Goal: Communication & Community: Connect with others

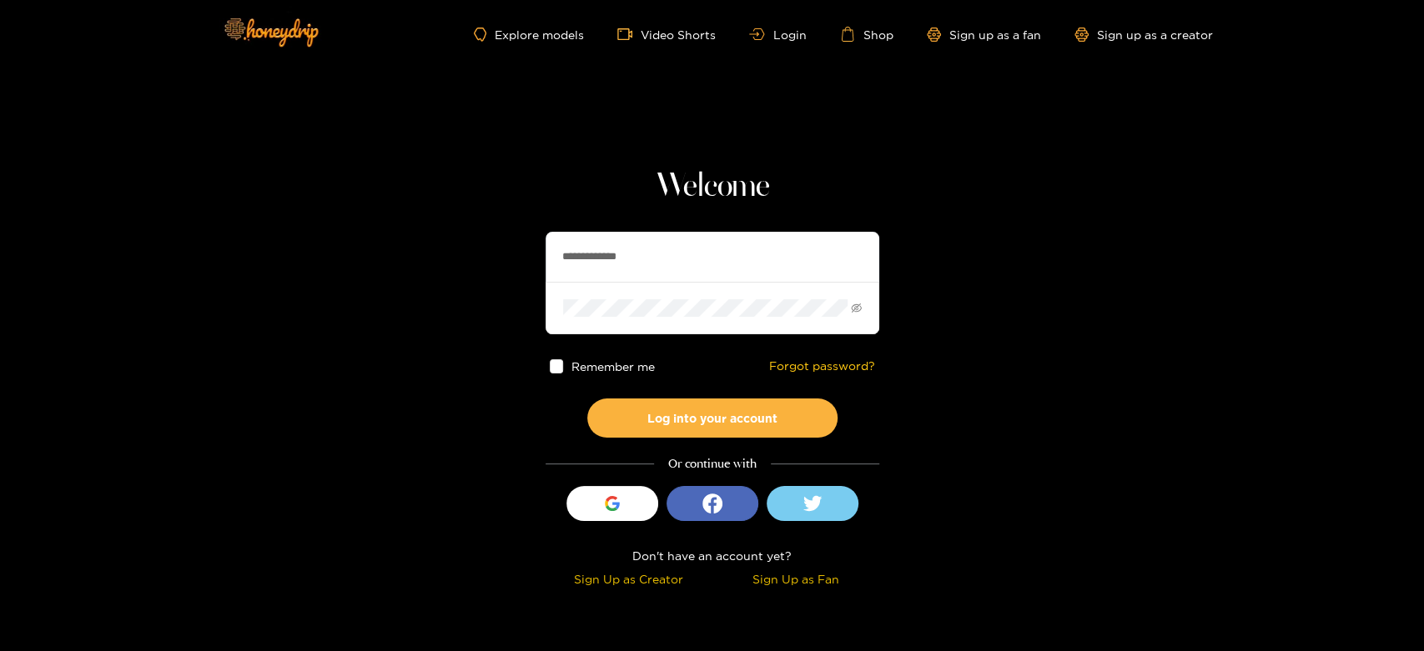
drag, startPoint x: 667, startPoint y: 269, endPoint x: 399, endPoint y: 269, distance: 267.7
click at [399, 269] on section "**********" at bounding box center [712, 296] width 1424 height 593
paste input "text"
type input "*******"
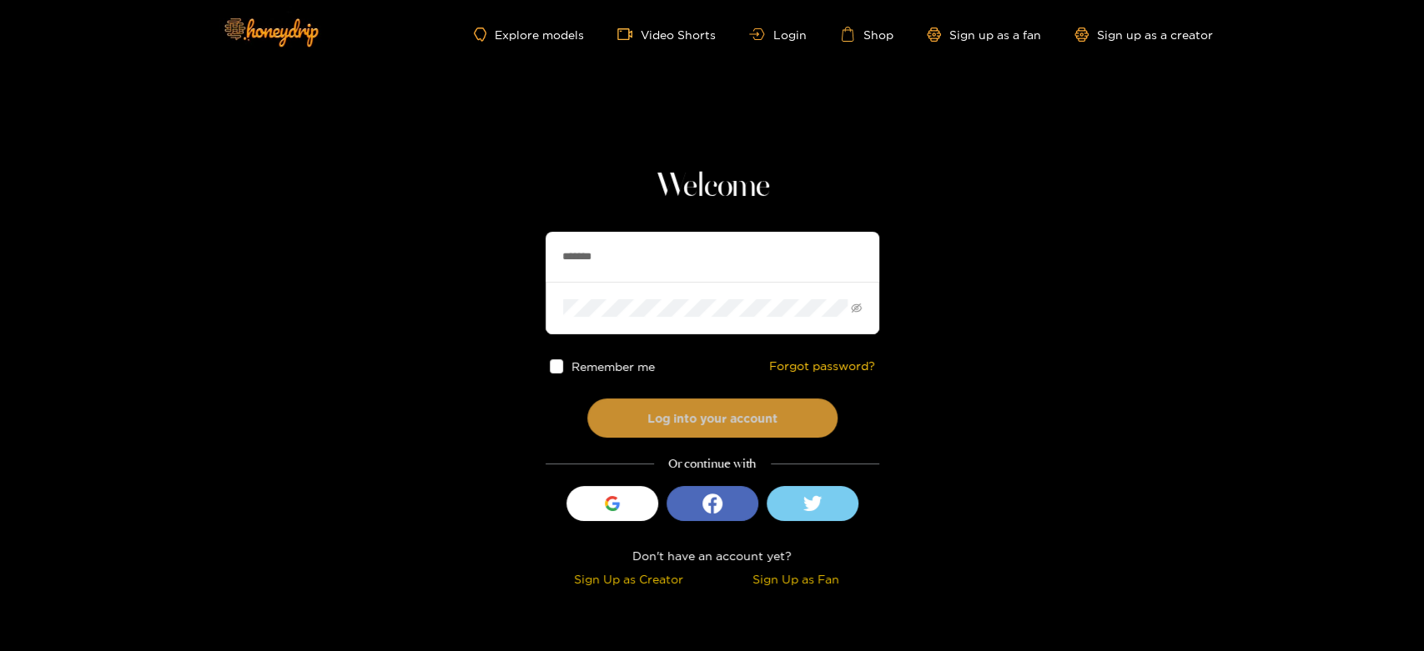
click at [647, 405] on button "Log into your account" at bounding box center [712, 418] width 250 height 39
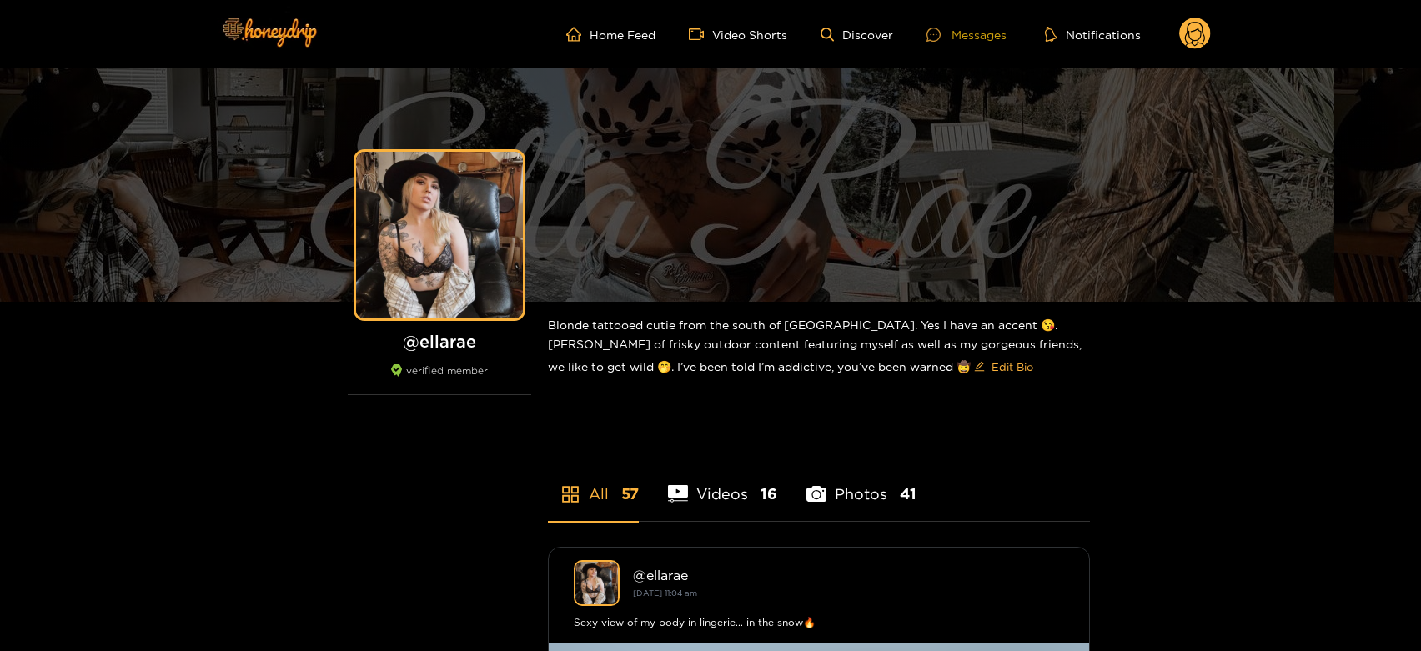
click at [962, 34] on div "Messages" at bounding box center [967, 34] width 80 height 19
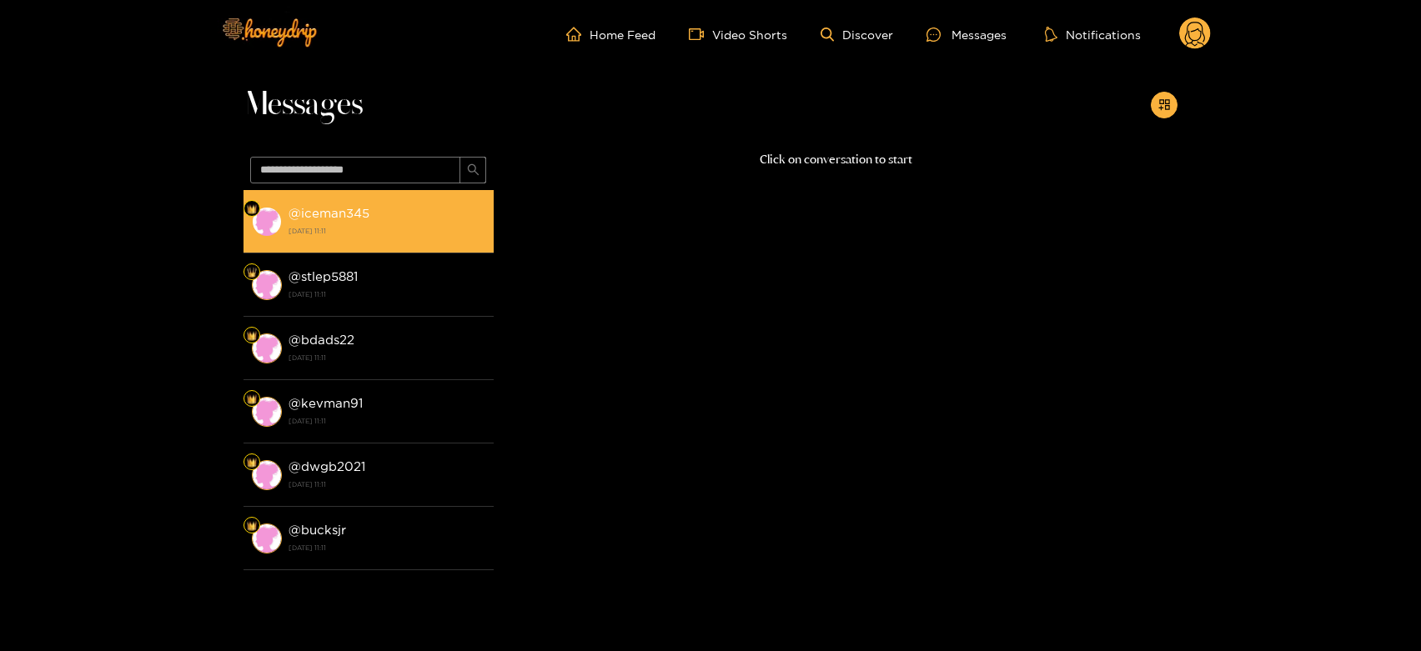
click at [369, 209] on div "@ iceman345 [DATE] 11:11" at bounding box center [387, 222] width 197 height 38
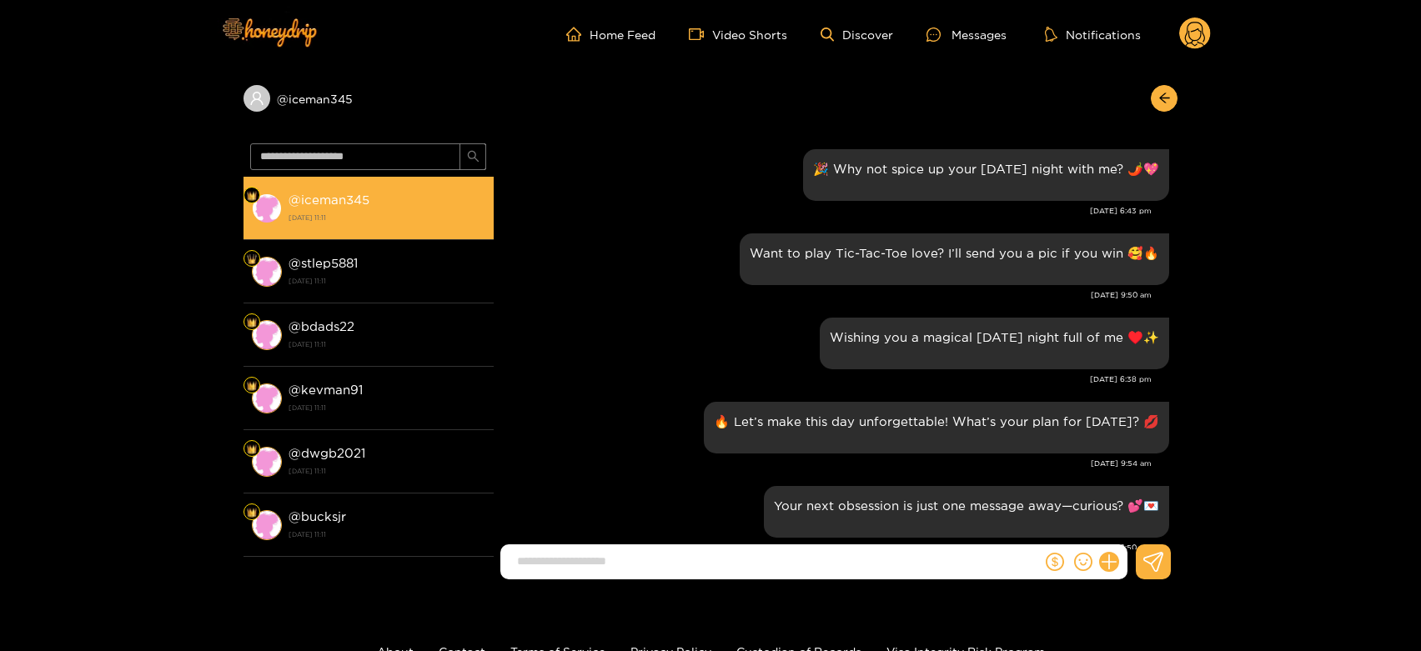
scroll to position [2299, 0]
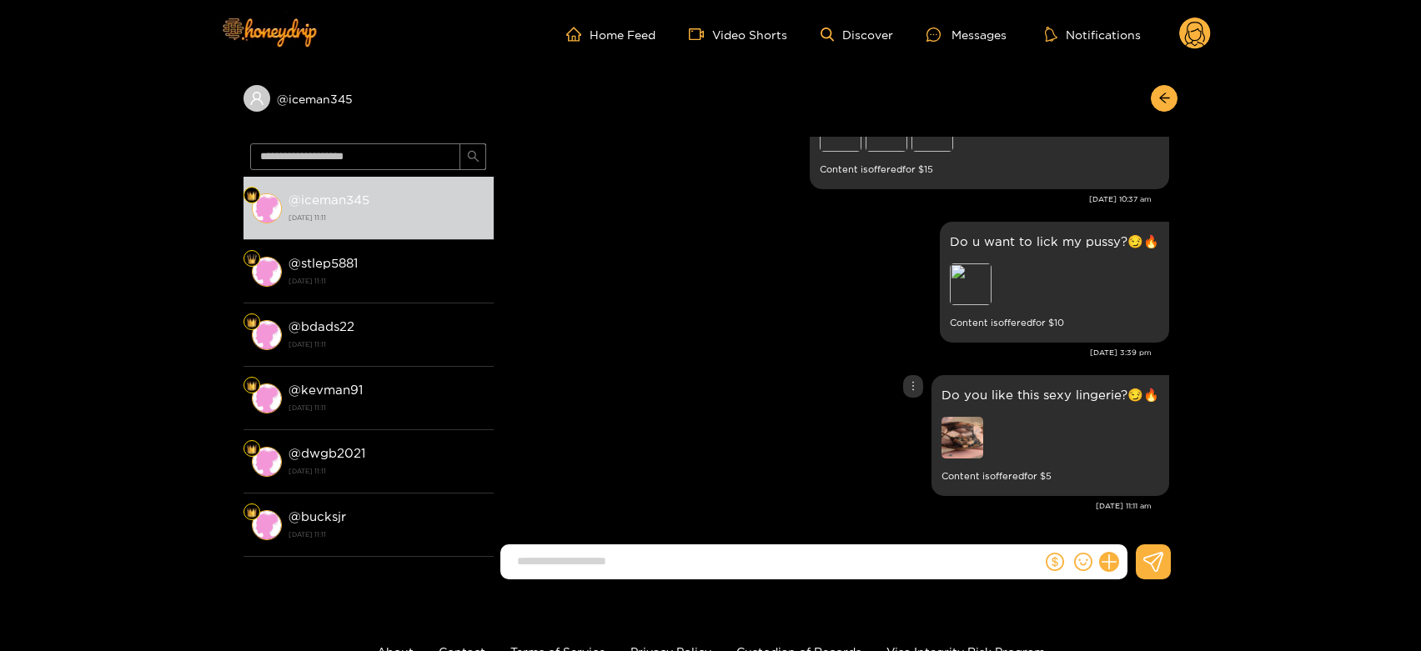
click at [974, 439] on img at bounding box center [963, 438] width 42 height 42
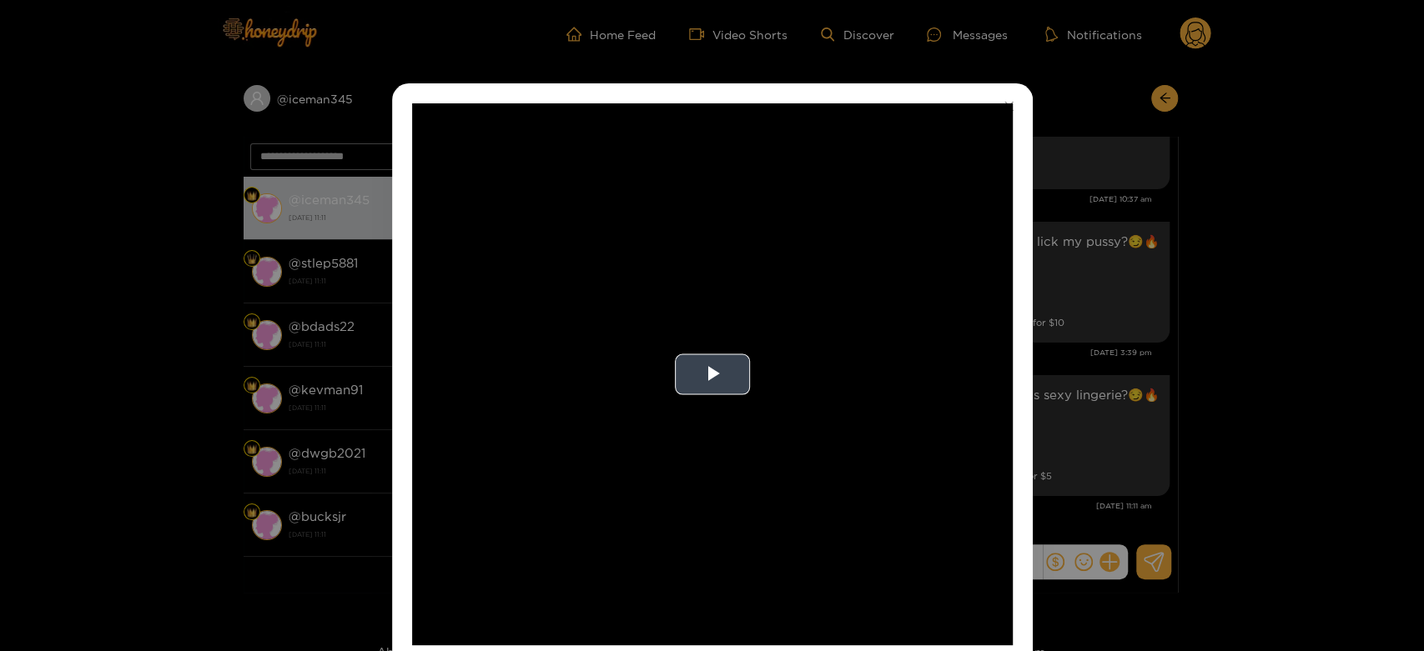
click at [874, 419] on video "Video Player" at bounding box center [712, 374] width 600 height 542
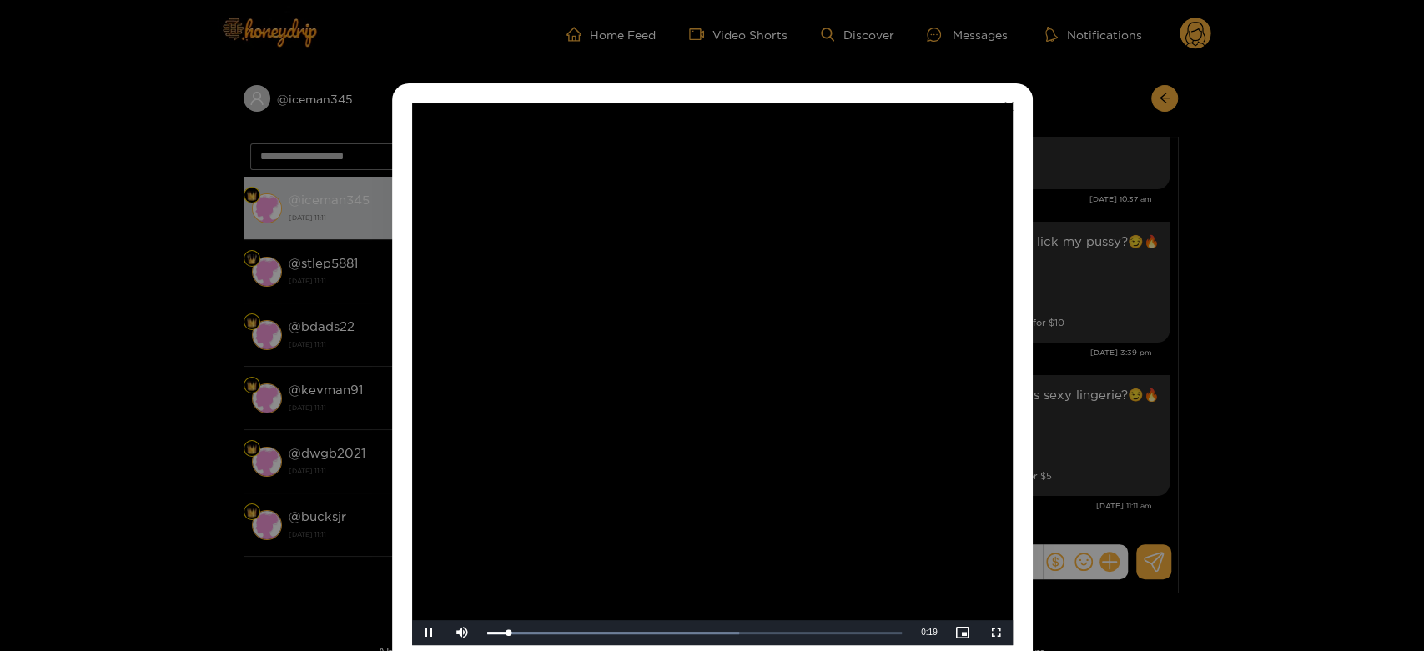
click at [874, 419] on video "Video Player" at bounding box center [712, 374] width 600 height 542
click at [1098, 425] on div "**********" at bounding box center [712, 325] width 1424 height 651
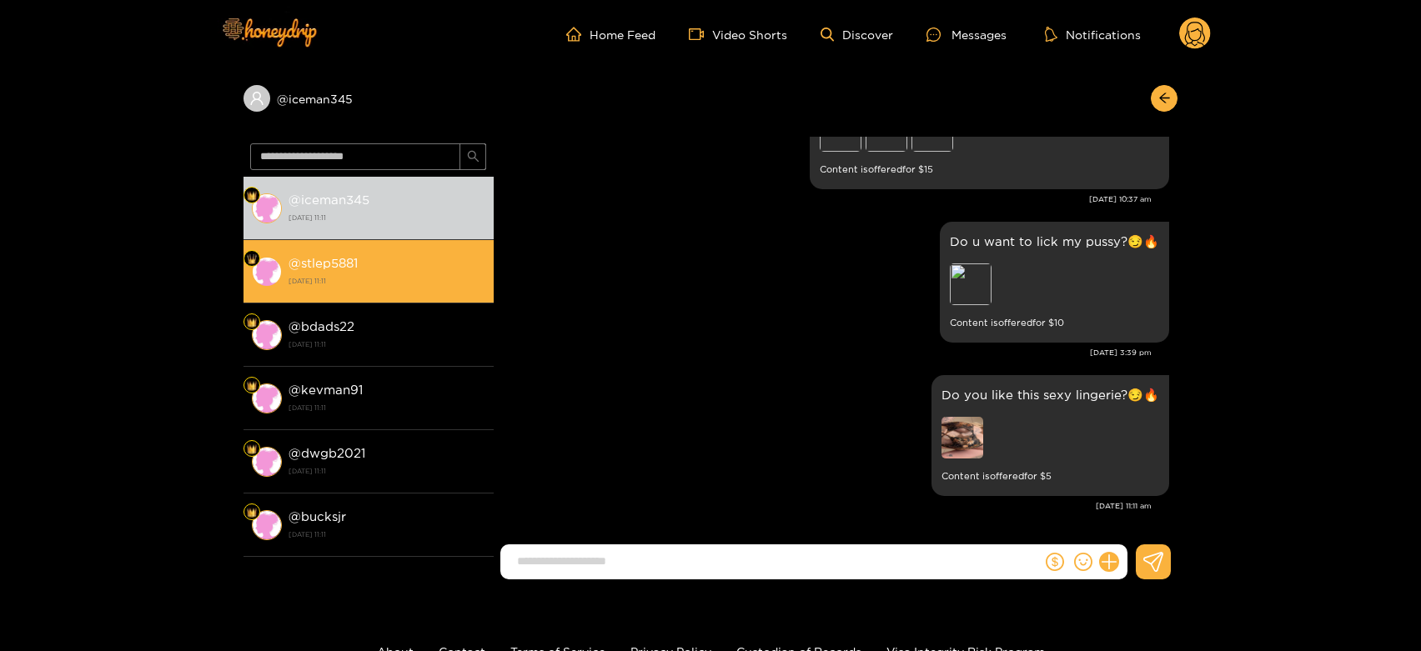
drag, startPoint x: 309, startPoint y: 232, endPoint x: 346, endPoint y: 253, distance: 42.2
click at [316, 232] on li "@ iceman345 [DATE] 11:11" at bounding box center [369, 208] width 250 height 63
click at [358, 264] on strong "@ stlep5881" at bounding box center [323, 263] width 69 height 14
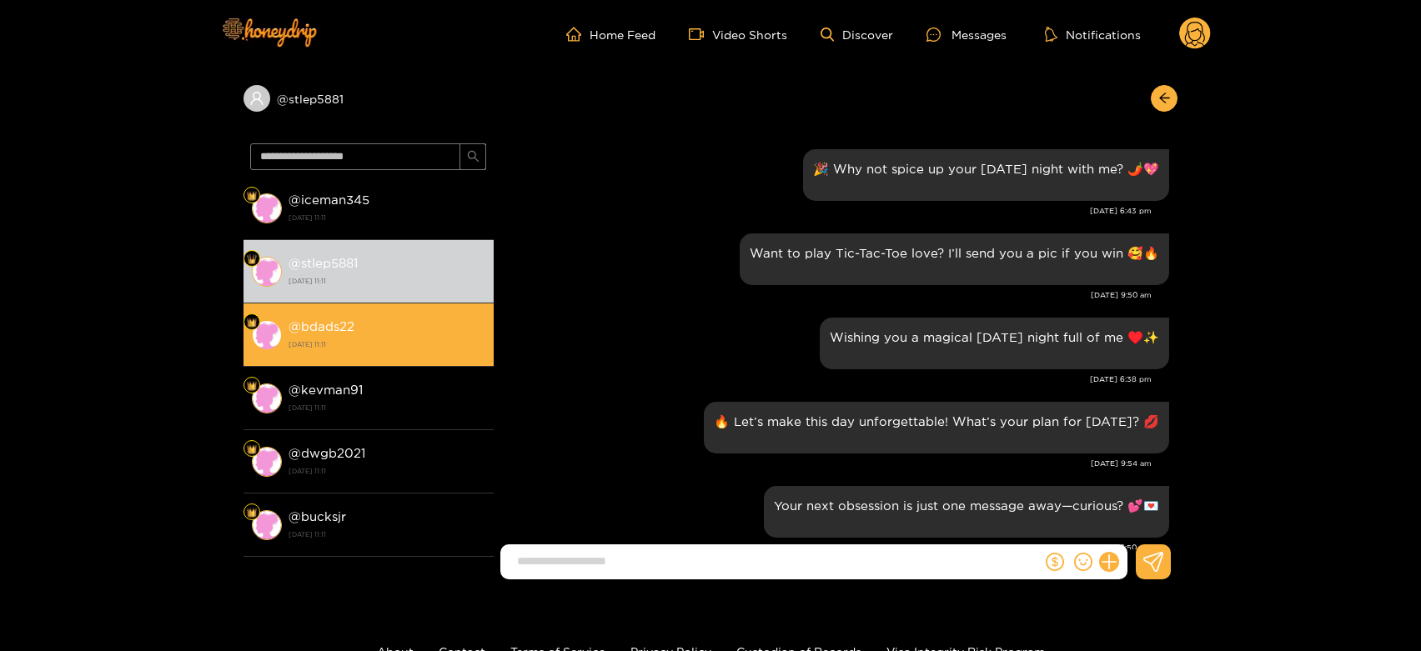
scroll to position [2299, 0]
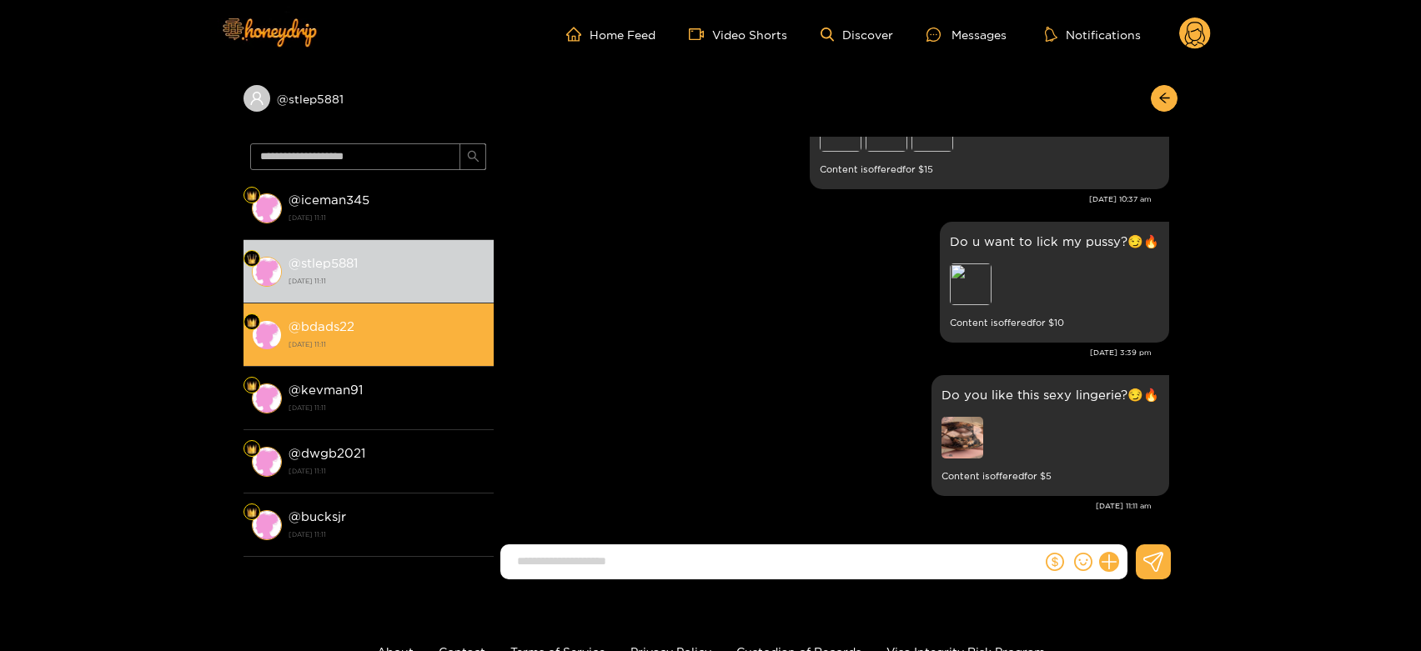
click at [329, 345] on strong "[DATE] 11:11" at bounding box center [387, 344] width 197 height 15
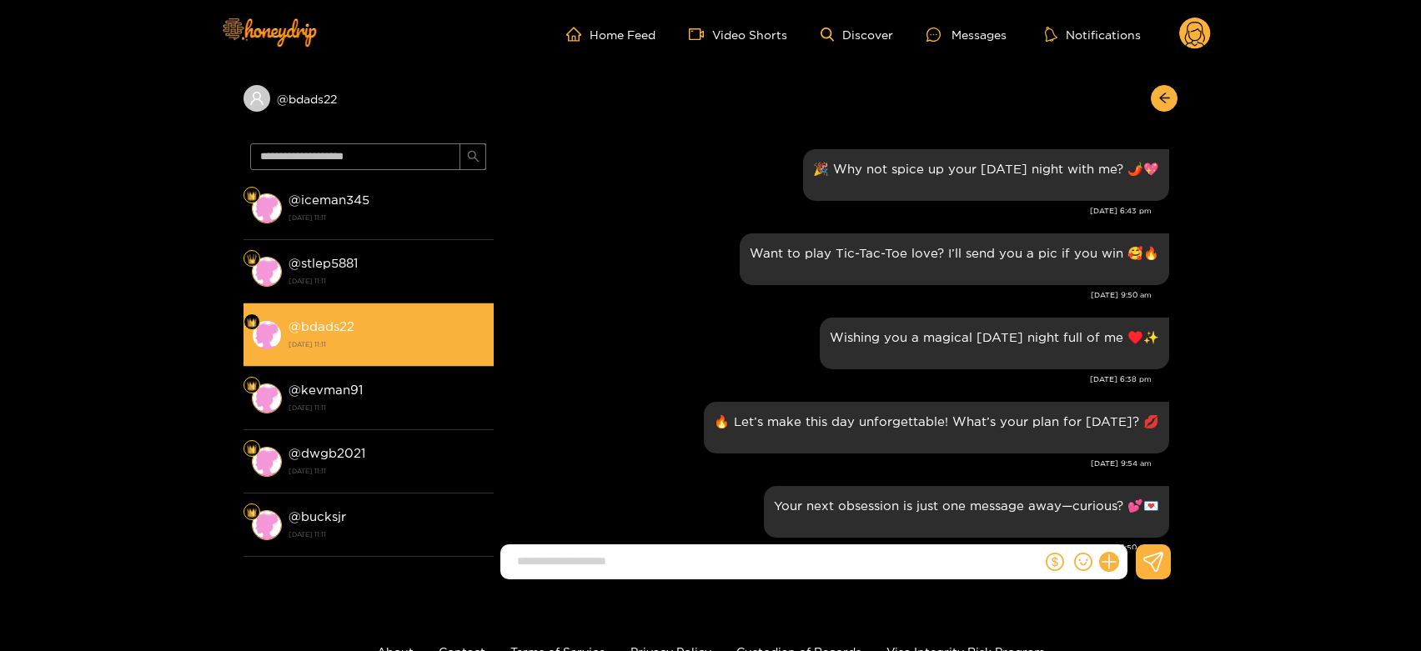
scroll to position [2299, 0]
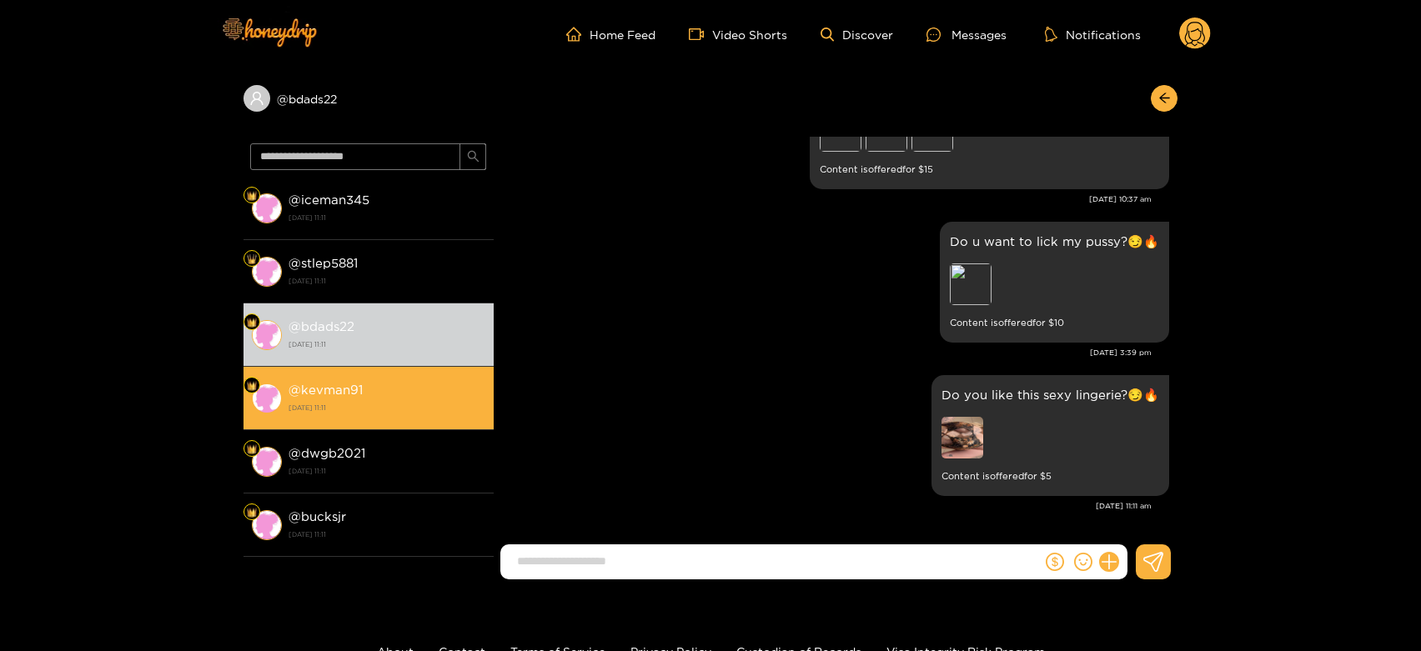
drag, startPoint x: 329, startPoint y: 354, endPoint x: 329, endPoint y: 365, distance: 10.8
click at [329, 365] on div "@ iceman345 [DATE] 11:11 @ stlep5881 [DATE] 11:11 @ bdads22 [DATE] 11:11 @ kevm…" at bounding box center [369, 367] width 250 height 381
click at [329, 367] on li "@ kevman91 [DATE] 11:11" at bounding box center [369, 398] width 250 height 63
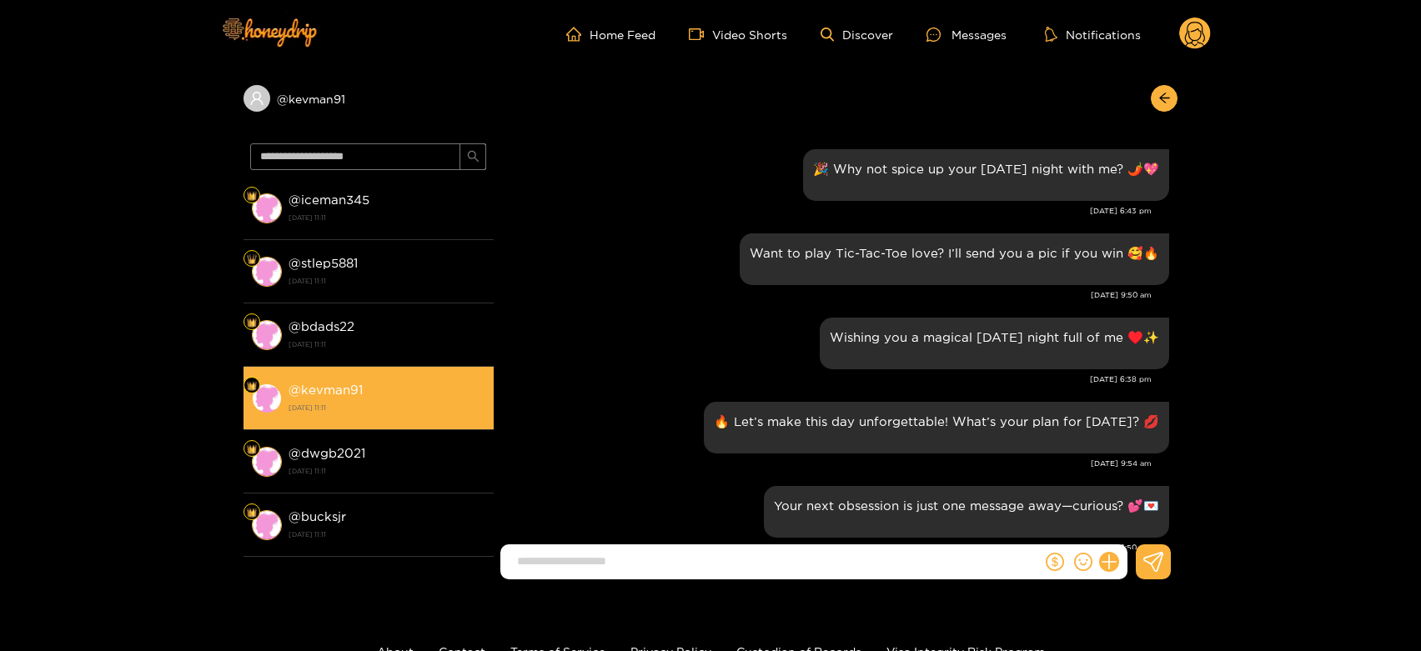
scroll to position [2299, 0]
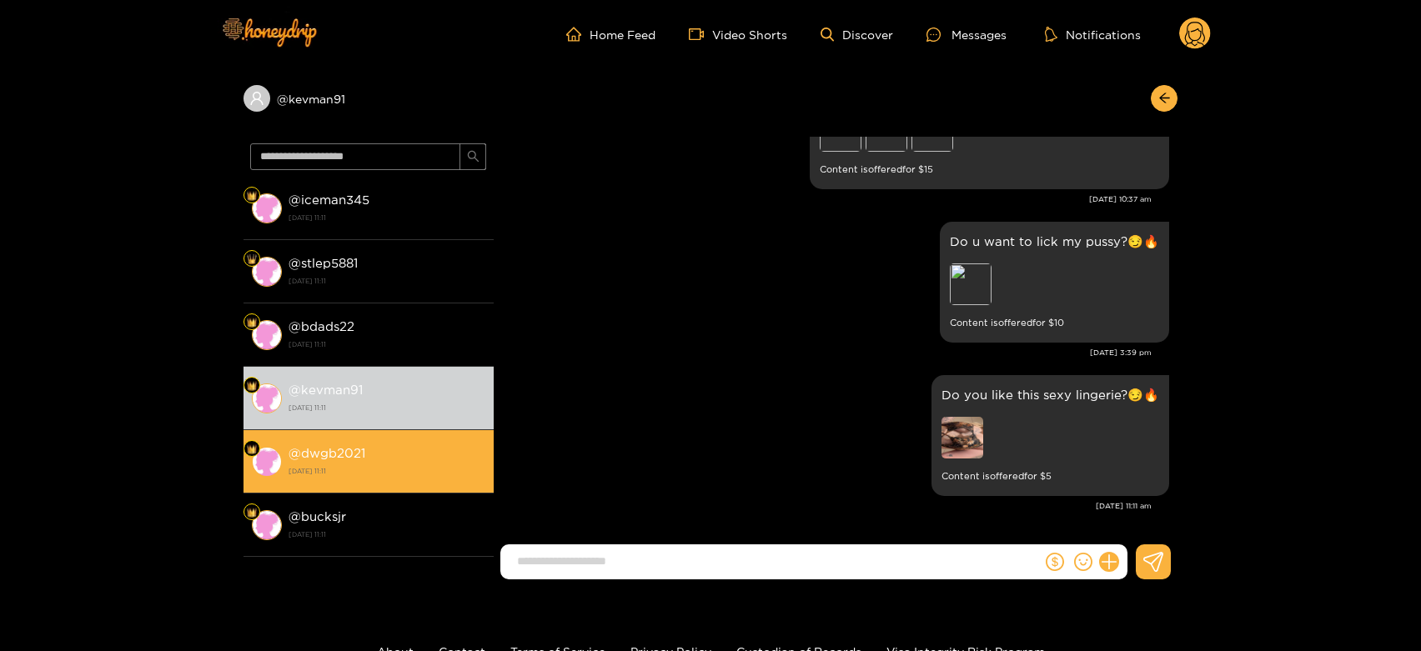
click at [329, 439] on li "@ dwgb2021 [DATE] 11:11" at bounding box center [369, 461] width 250 height 63
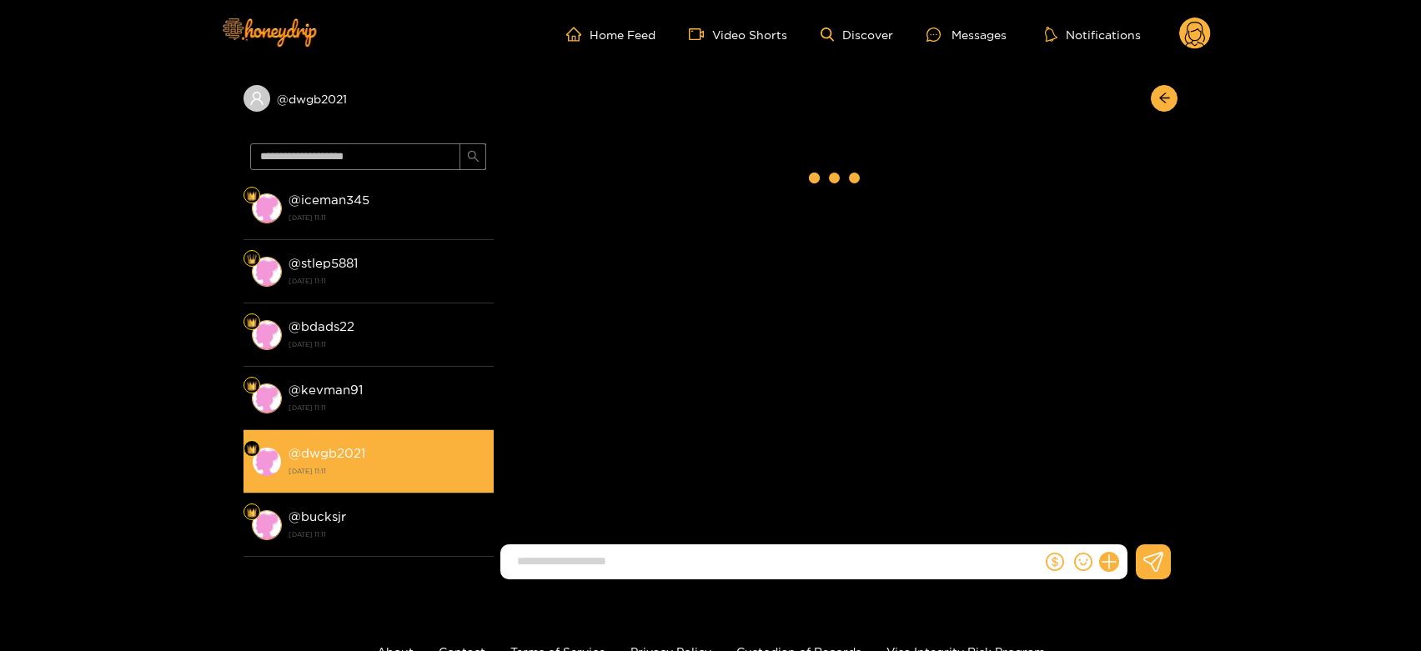
scroll to position [2299, 0]
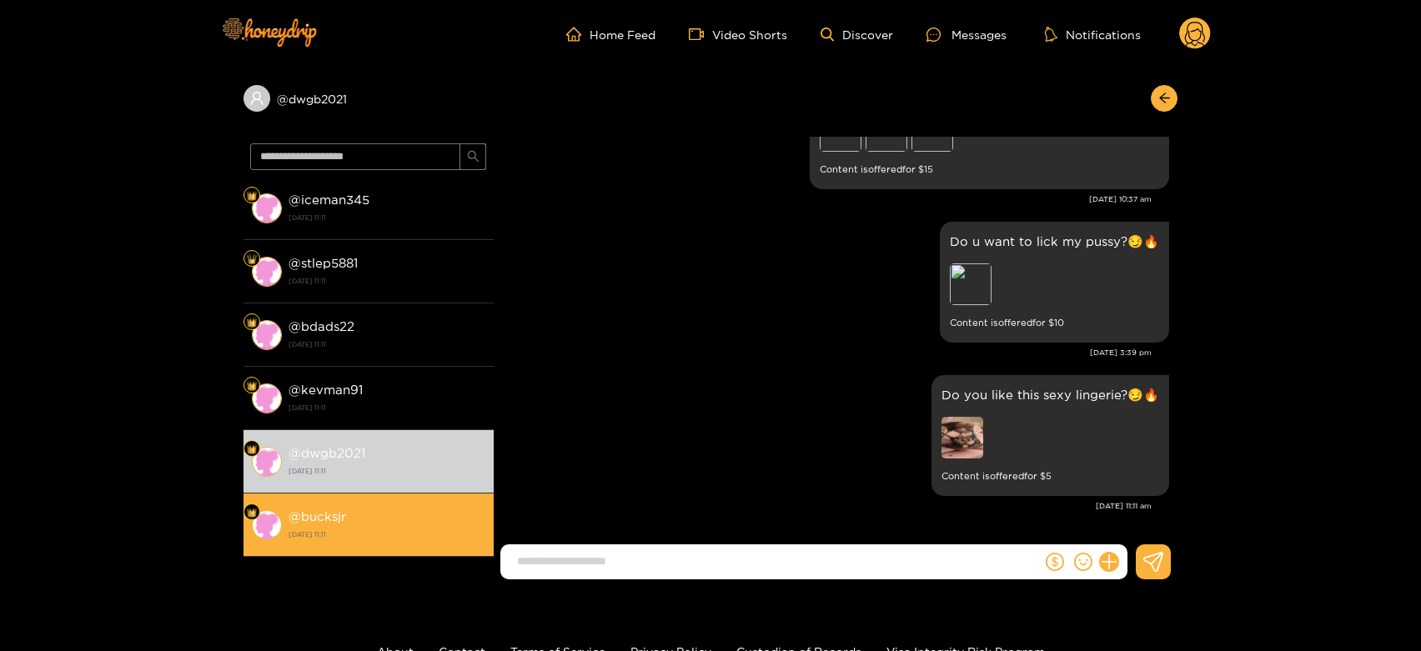
click at [348, 506] on div "@ bucksjr [DATE] 11:11" at bounding box center [387, 525] width 197 height 38
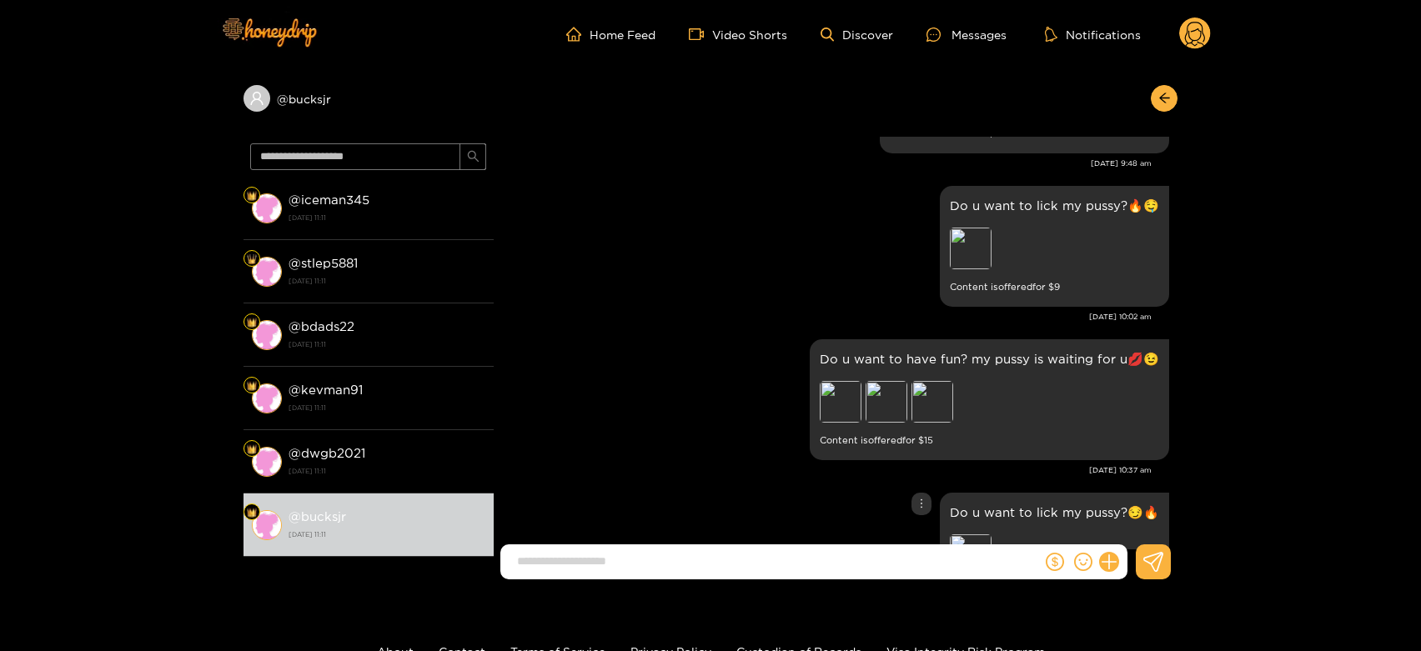
scroll to position [2021, 0]
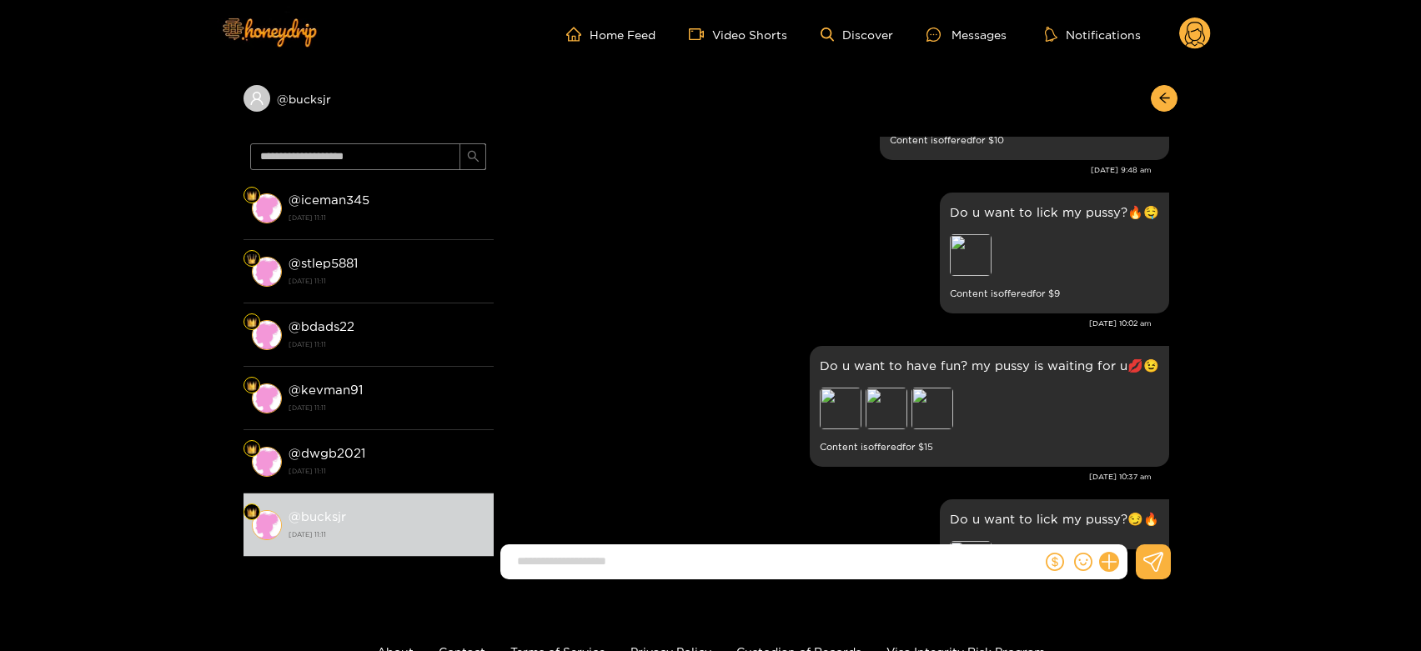
click at [1194, 18] on circle at bounding box center [1195, 34] width 32 height 32
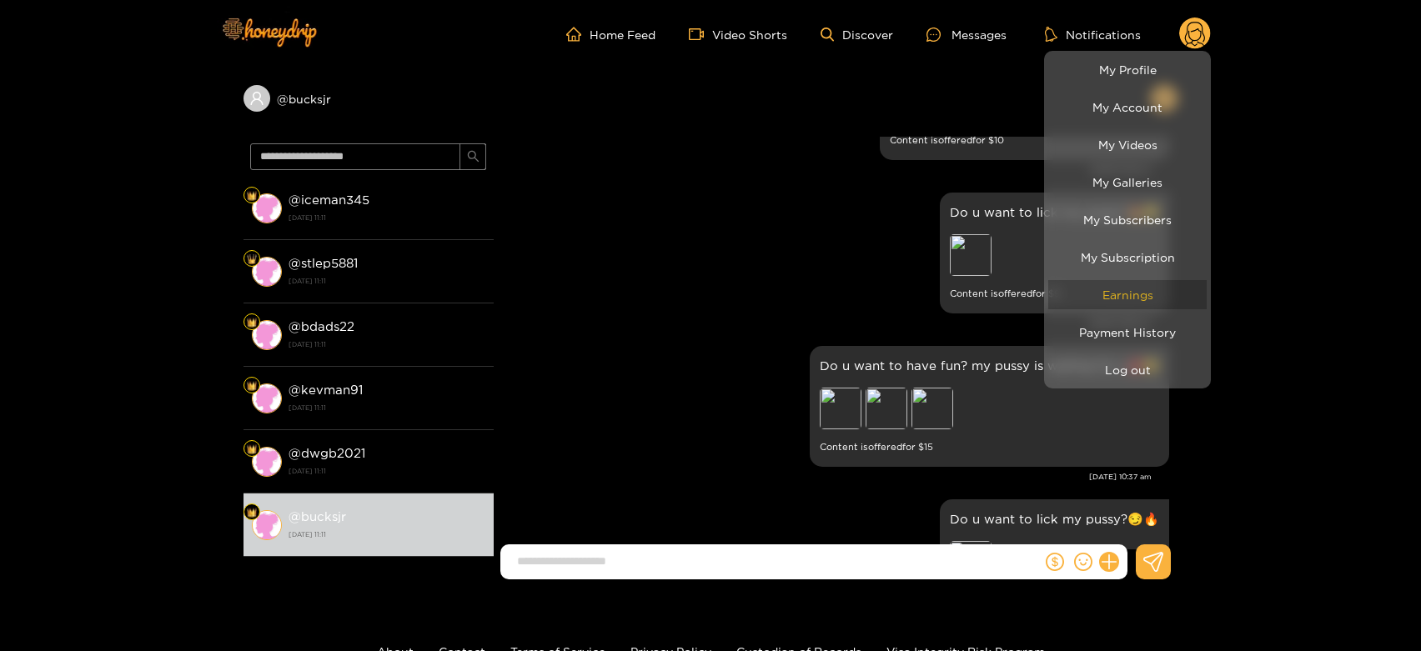
click at [1160, 300] on link "Earnings" at bounding box center [1127, 294] width 158 height 29
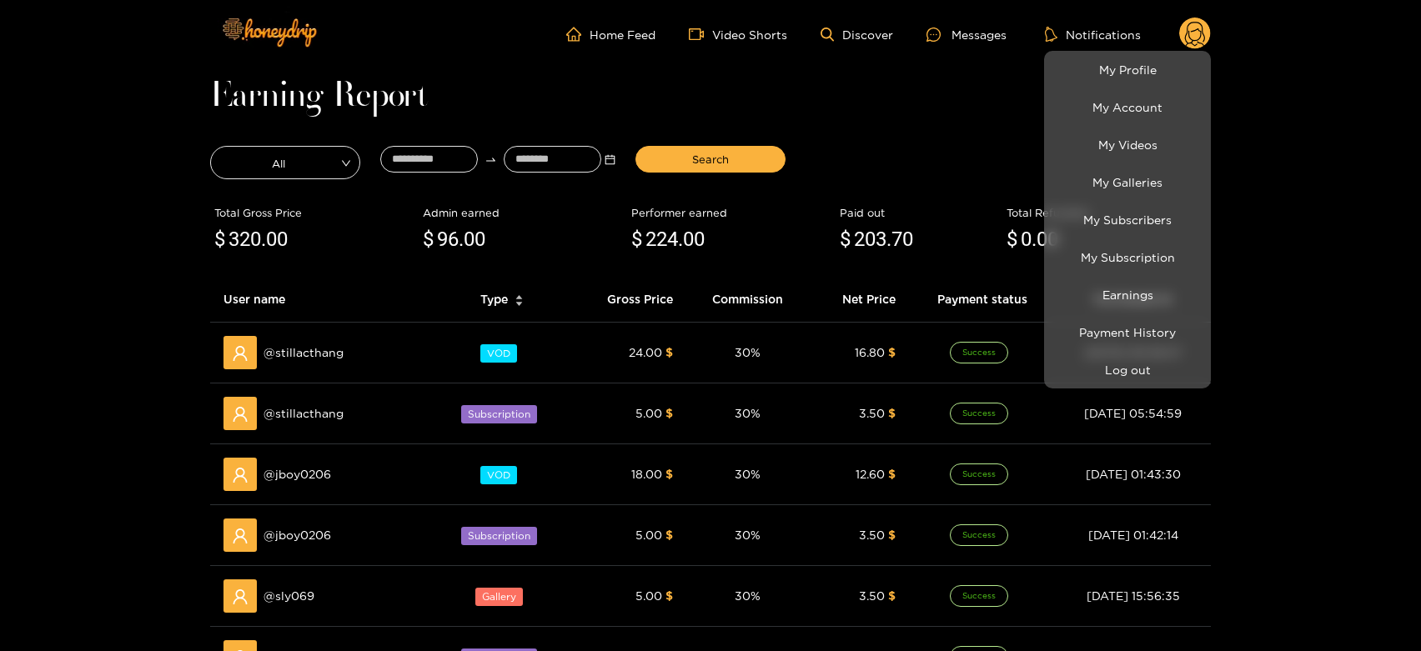
click at [301, 346] on div at bounding box center [710, 325] width 1421 height 651
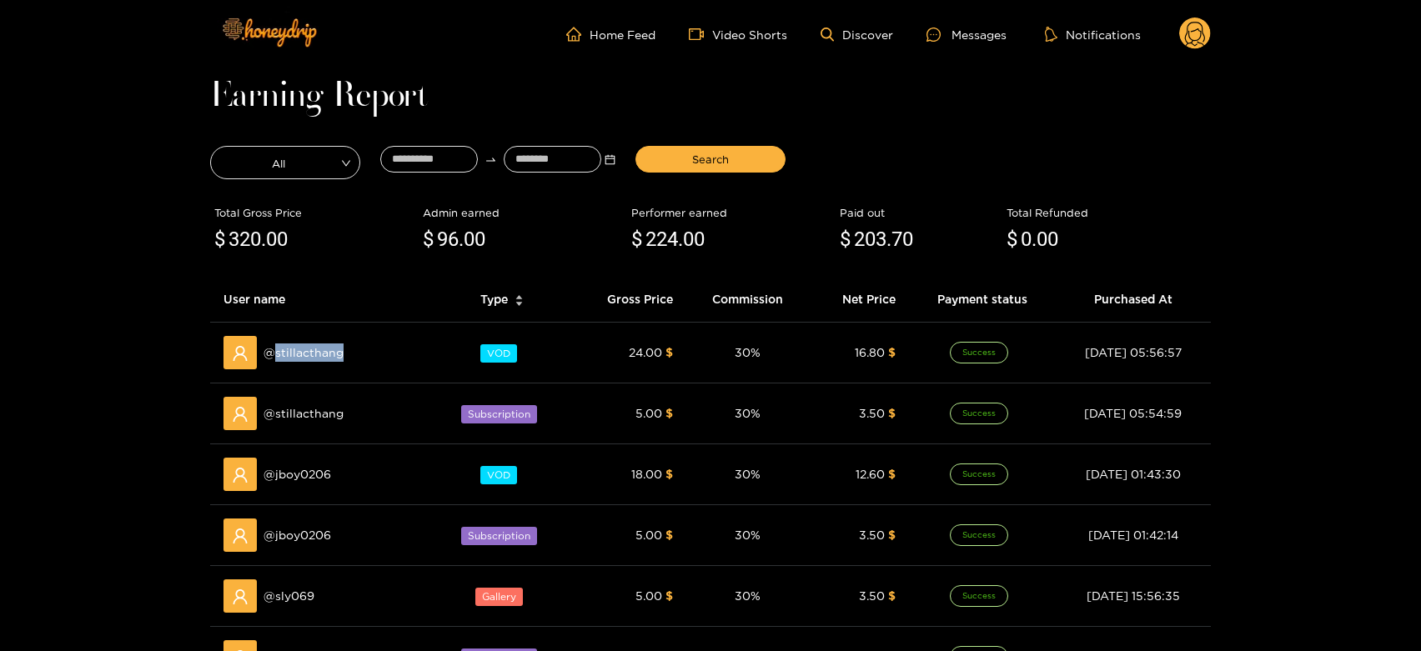
click at [301, 346] on span "@ stillacthang" at bounding box center [304, 353] width 80 height 18
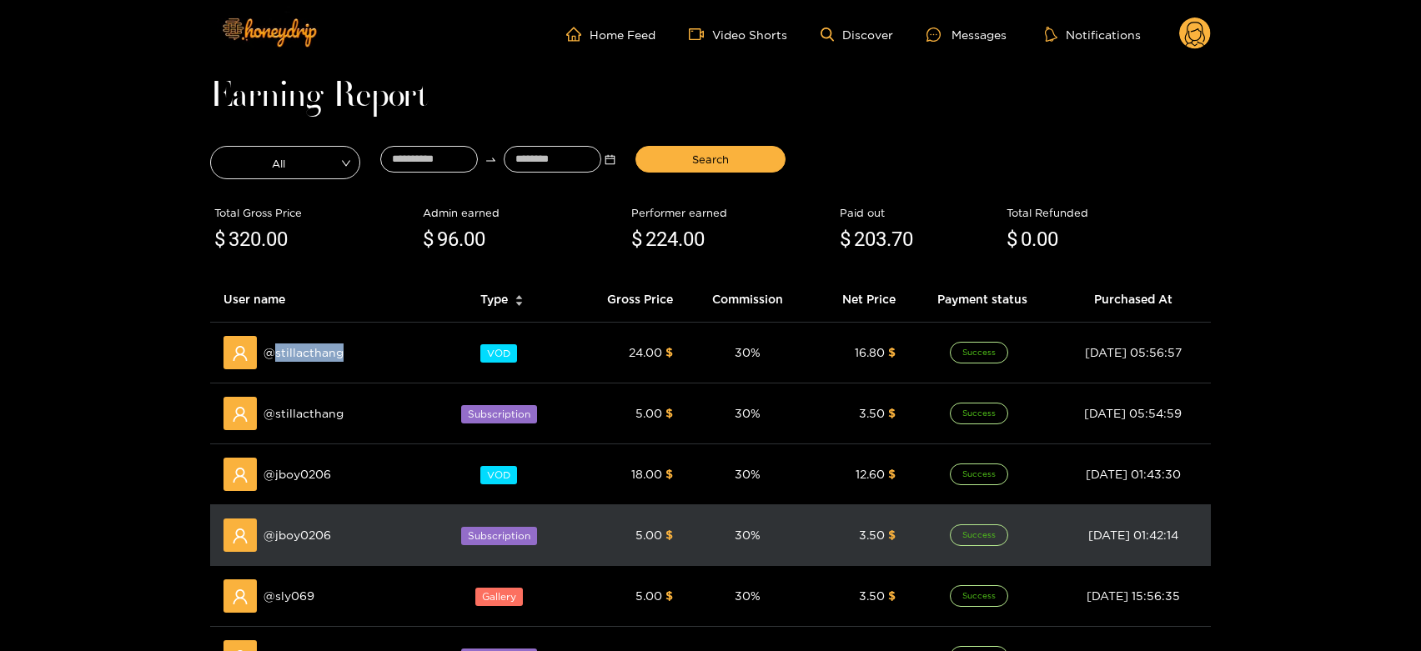
copy span "stillacthang"
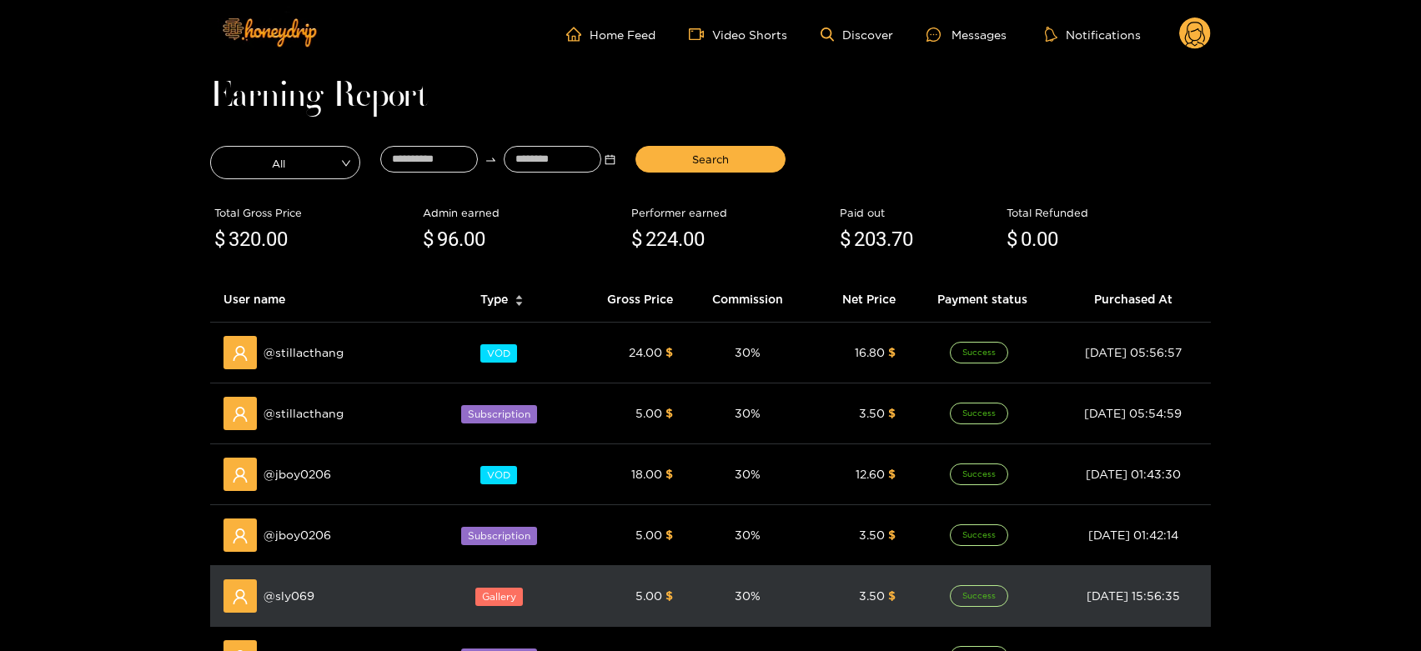
click at [277, 593] on span "@ sly069" at bounding box center [289, 596] width 51 height 18
copy span "sly069"
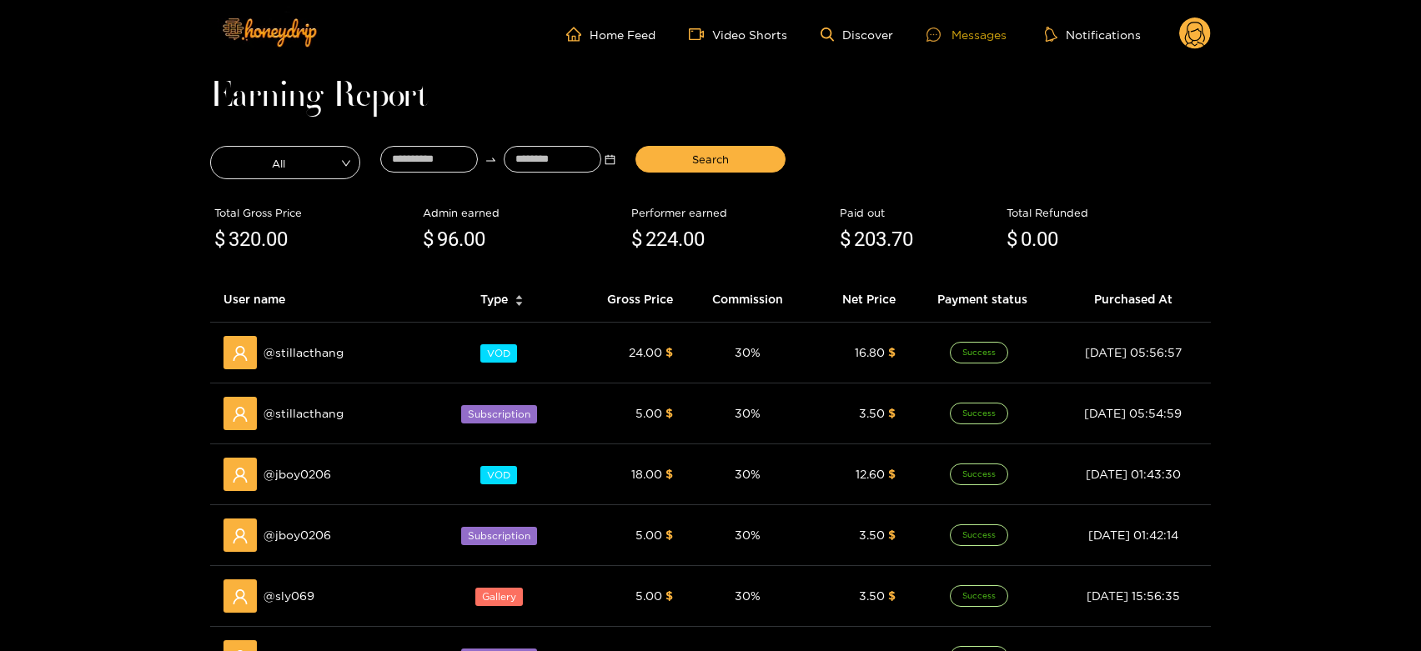
click at [980, 25] on div "Messages" at bounding box center [967, 34] width 80 height 19
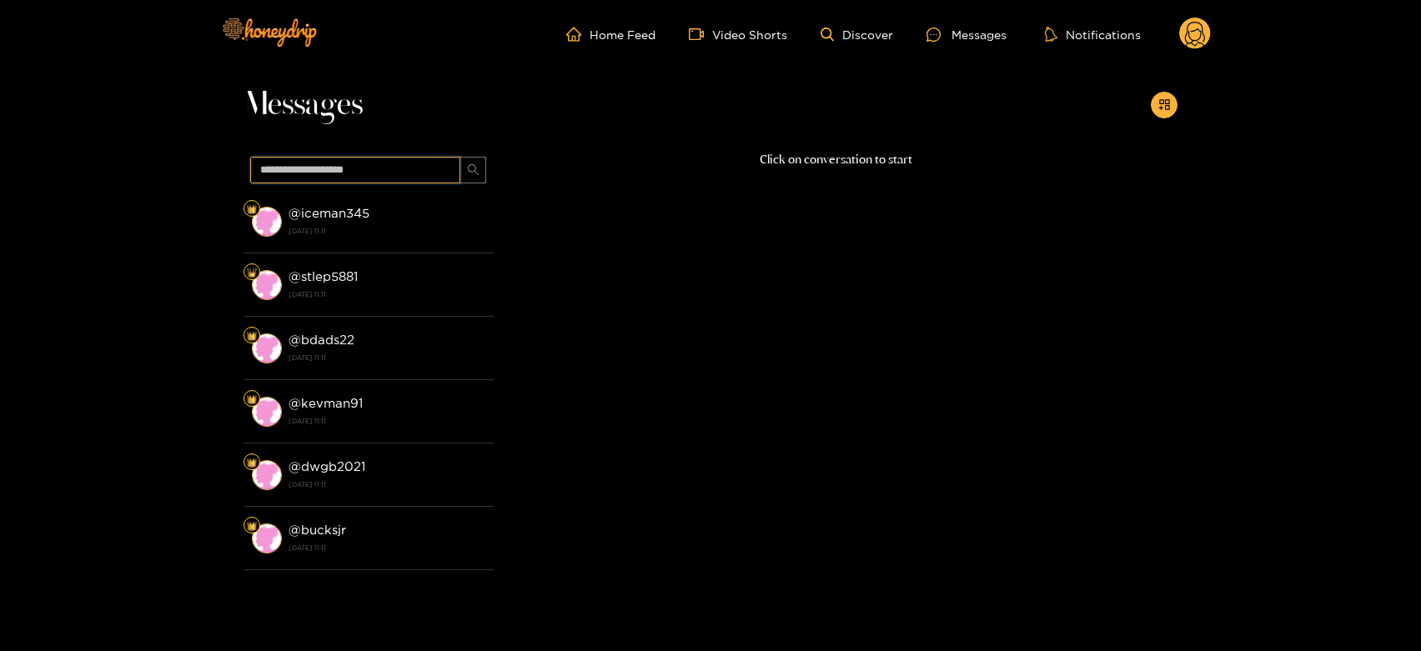
click at [407, 163] on input "text" at bounding box center [355, 170] width 210 height 27
paste input "******"
type input "******"
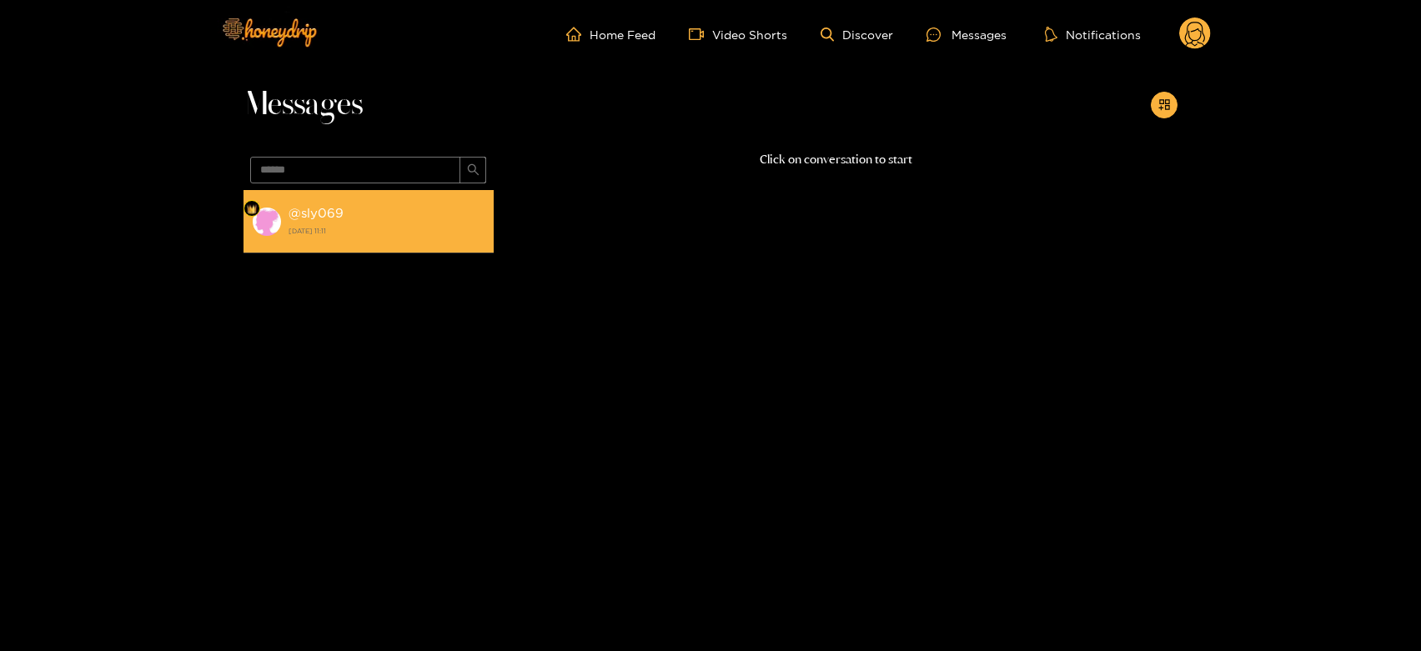
click at [396, 198] on li "@ sly069 [DATE] 11:11" at bounding box center [369, 221] width 250 height 63
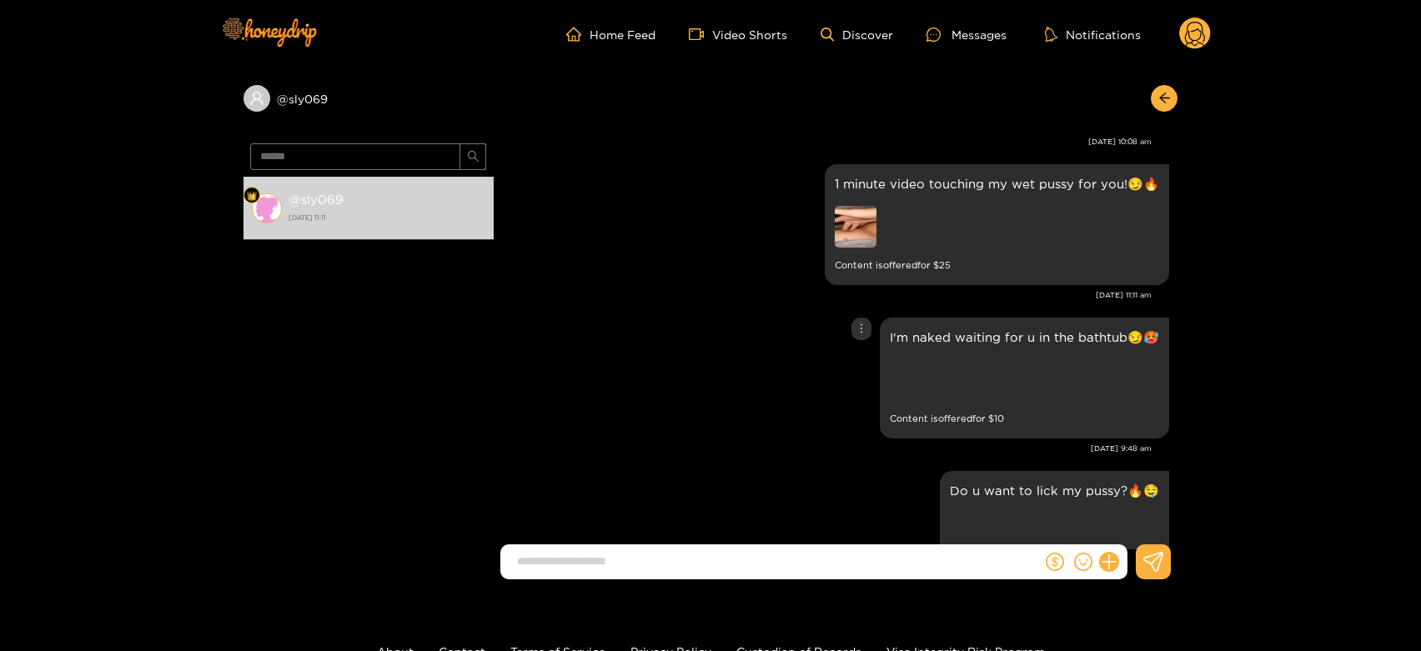
scroll to position [1650, 0]
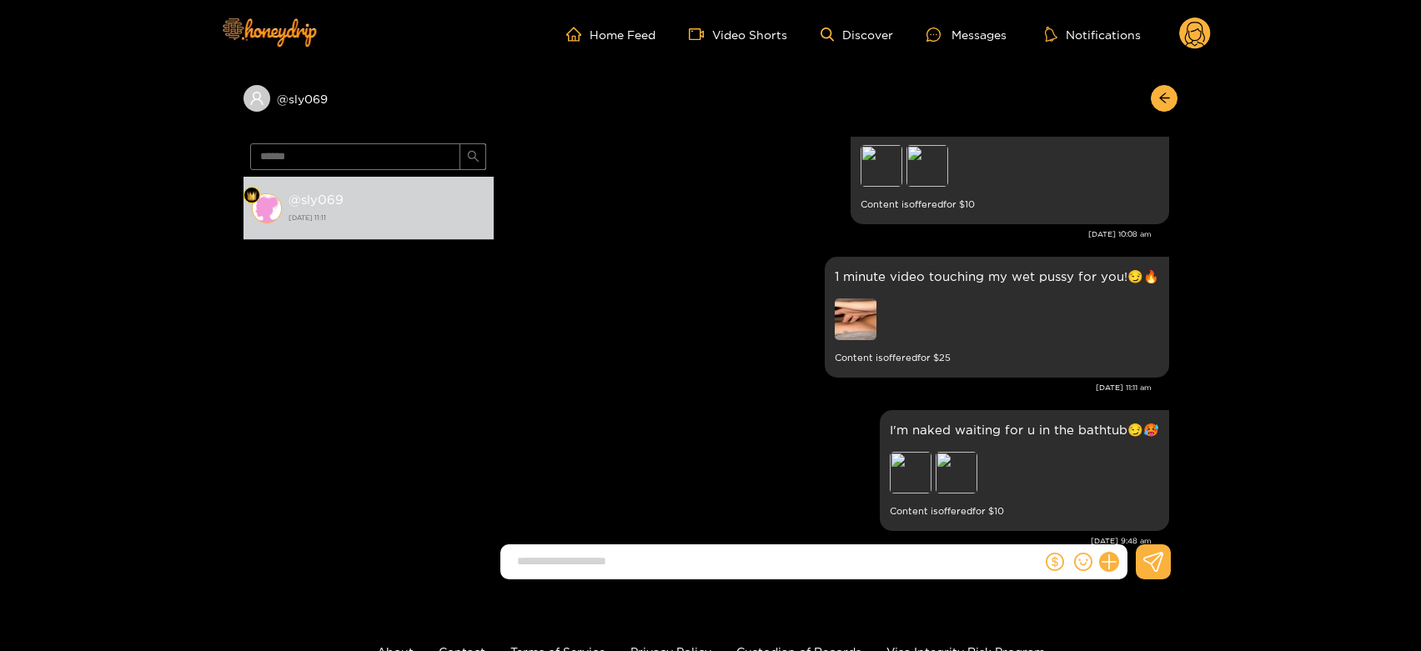
click at [1194, 22] on icon at bounding box center [1195, 36] width 20 height 29
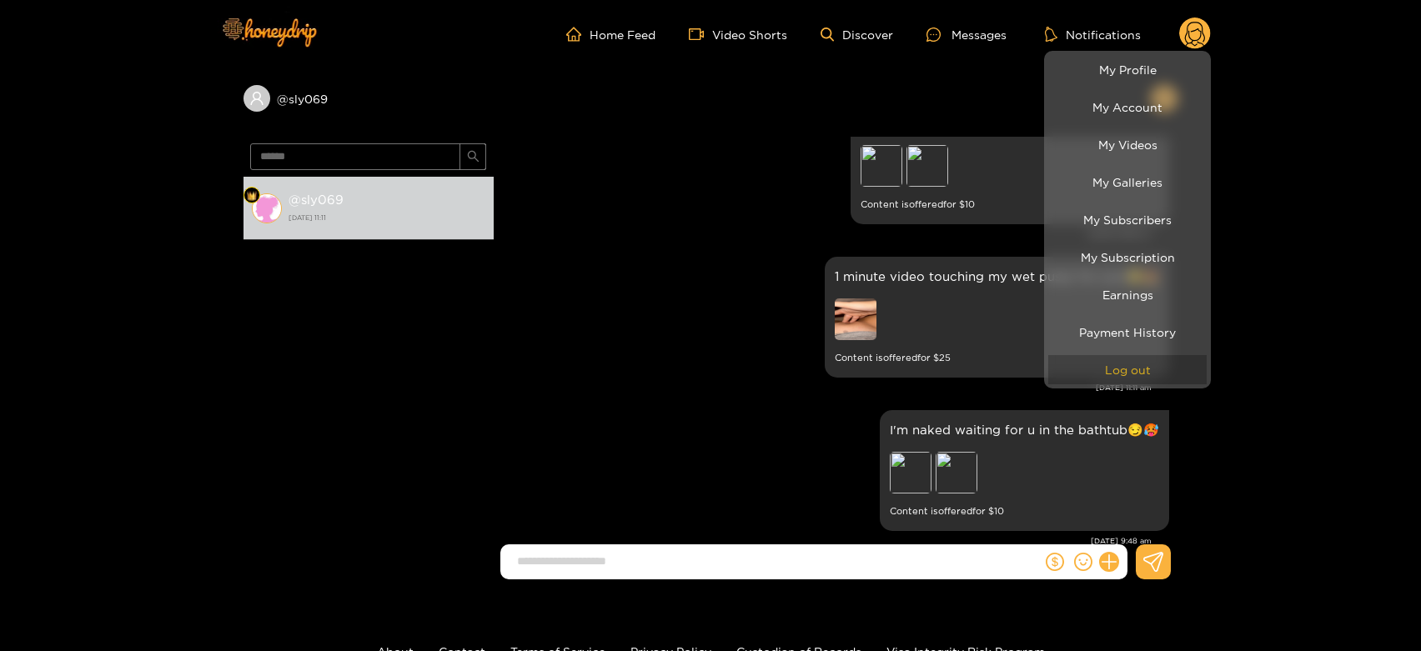
click at [1107, 356] on button "Log out" at bounding box center [1127, 369] width 158 height 29
